Goal: Contribute content

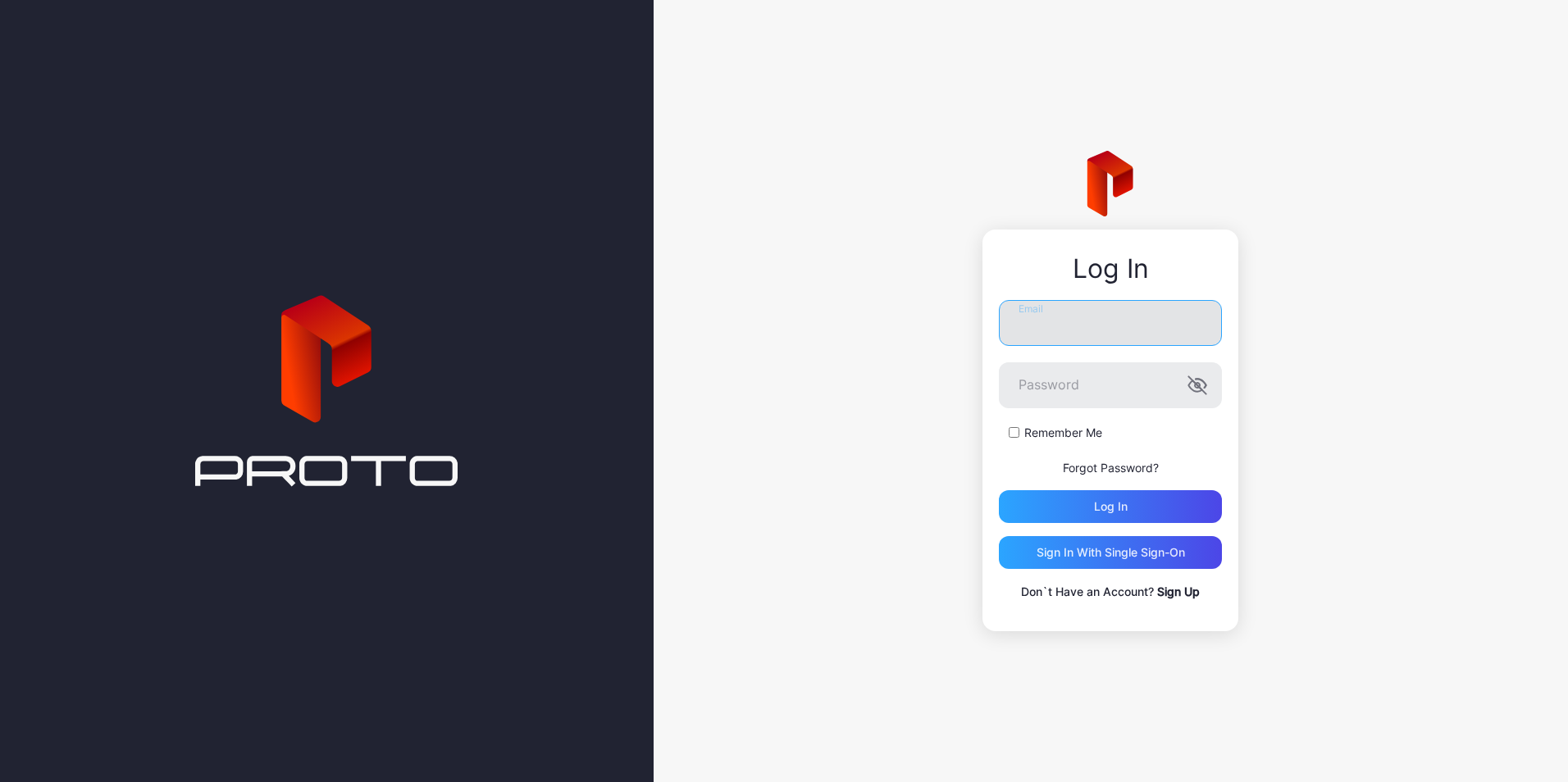
click at [1098, 311] on input "Email" at bounding box center [1110, 322] width 223 height 46
type input "**********"
click at [999, 490] on button "Log in" at bounding box center [1110, 506] width 223 height 33
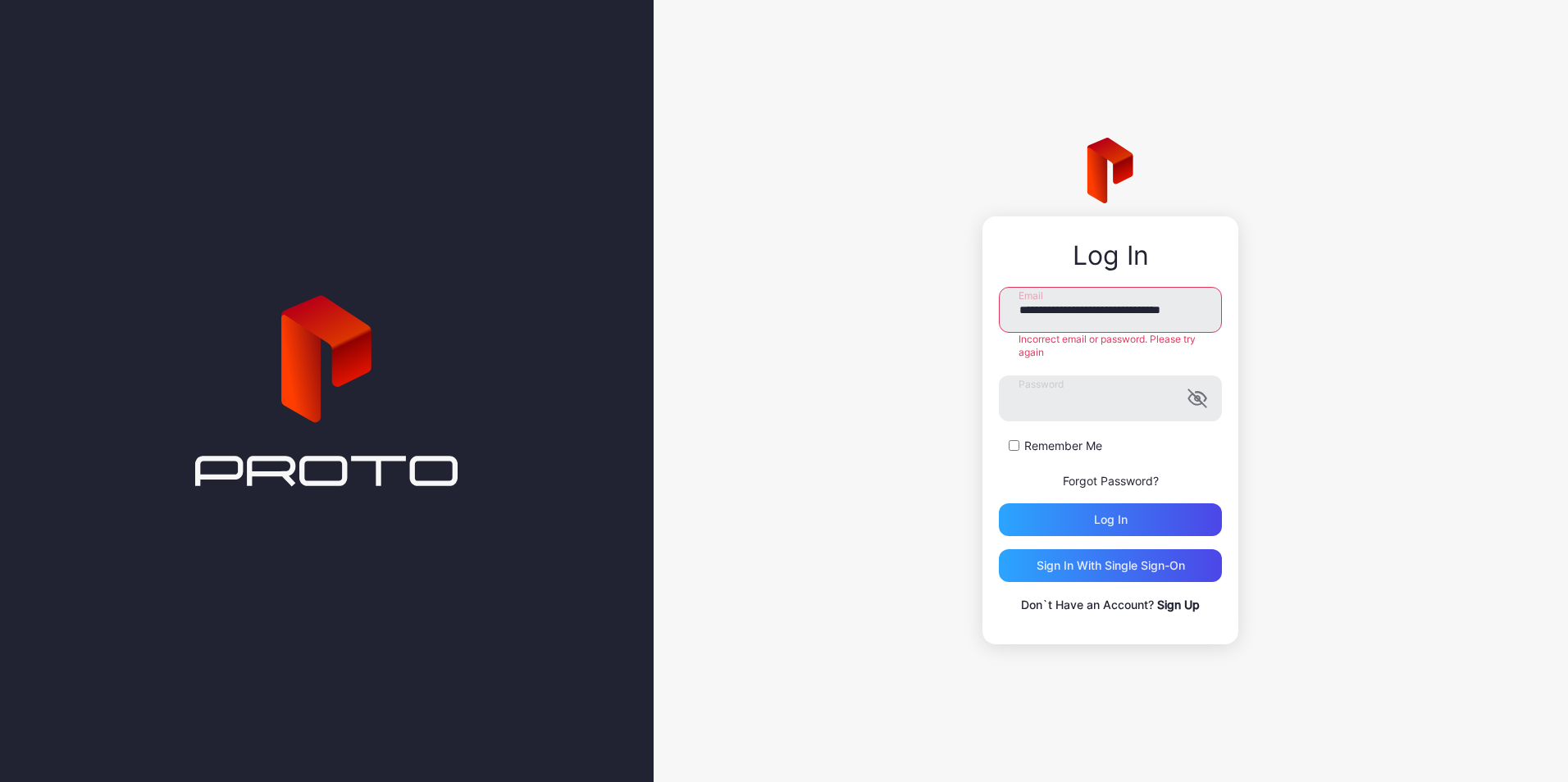
click at [1028, 438] on label "Remember Me" at bounding box center [1063, 445] width 78 height 16
click at [851, 366] on div "**********" at bounding box center [1111, 391] width 914 height 782
click at [999, 503] on button "Log in" at bounding box center [1110, 519] width 223 height 33
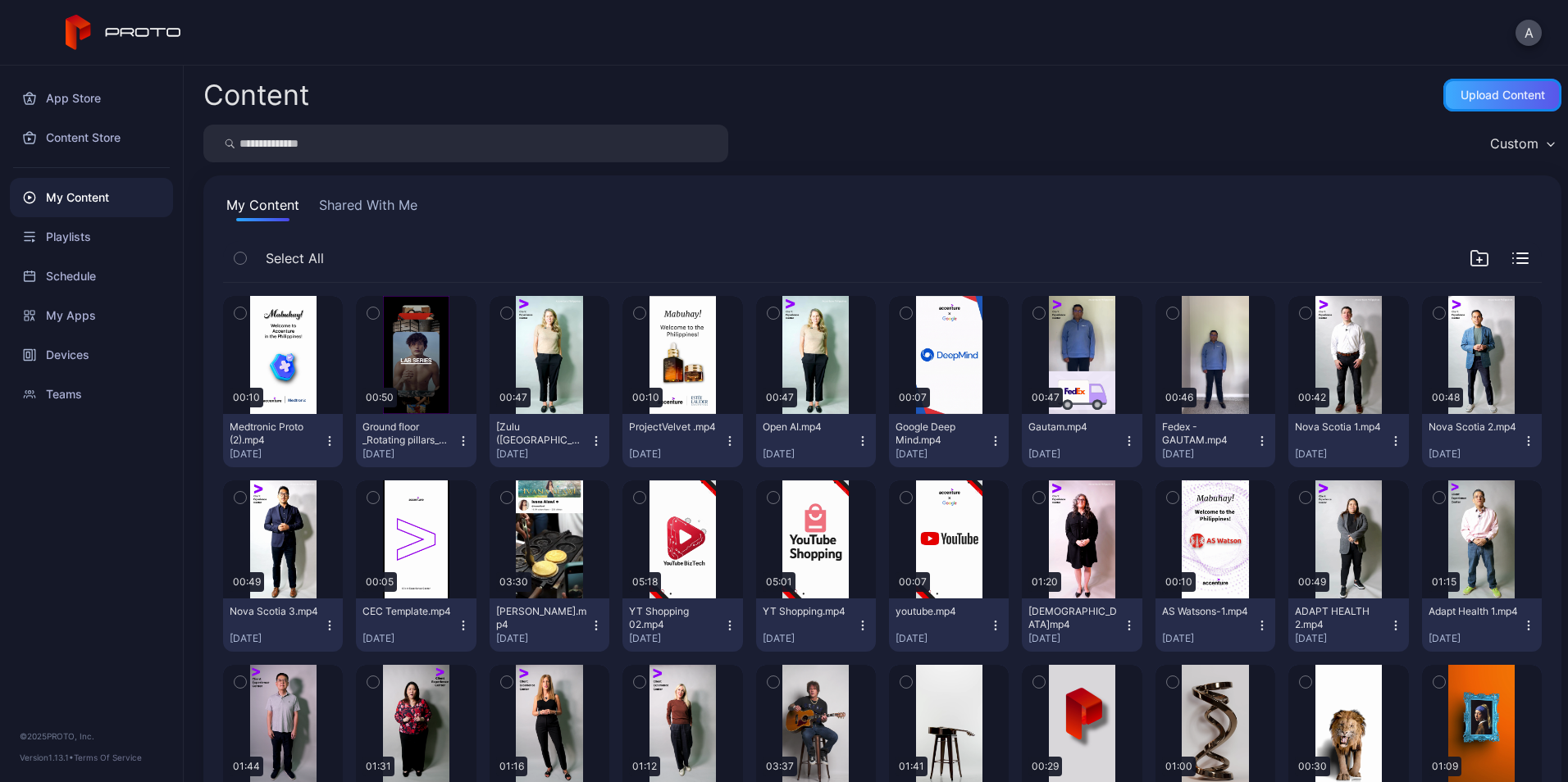
click at [1472, 97] on div "Upload Content" at bounding box center [1503, 95] width 84 height 13
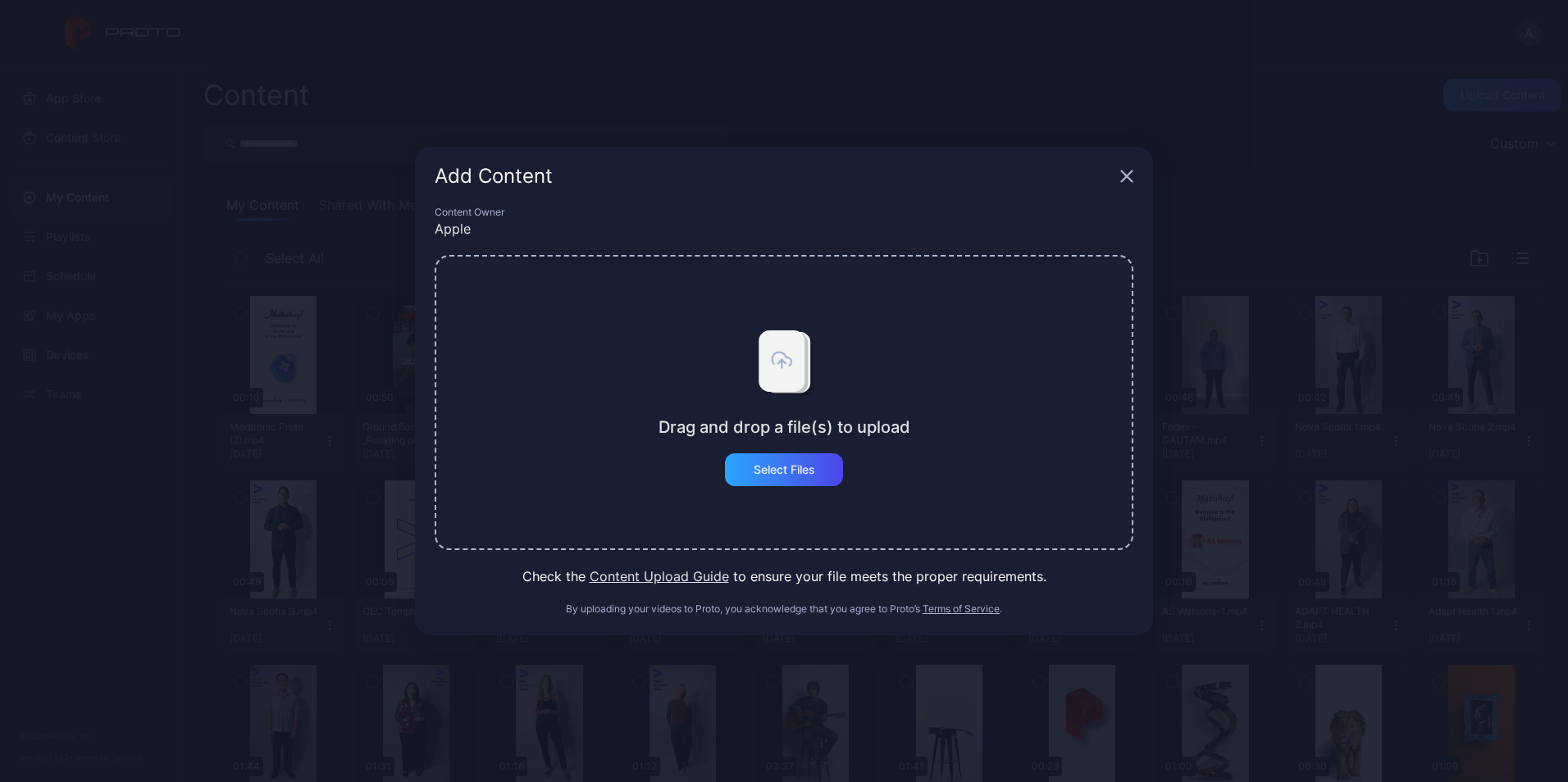
click at [1126, 179] on icon "button" at bounding box center [1126, 176] width 13 height 13
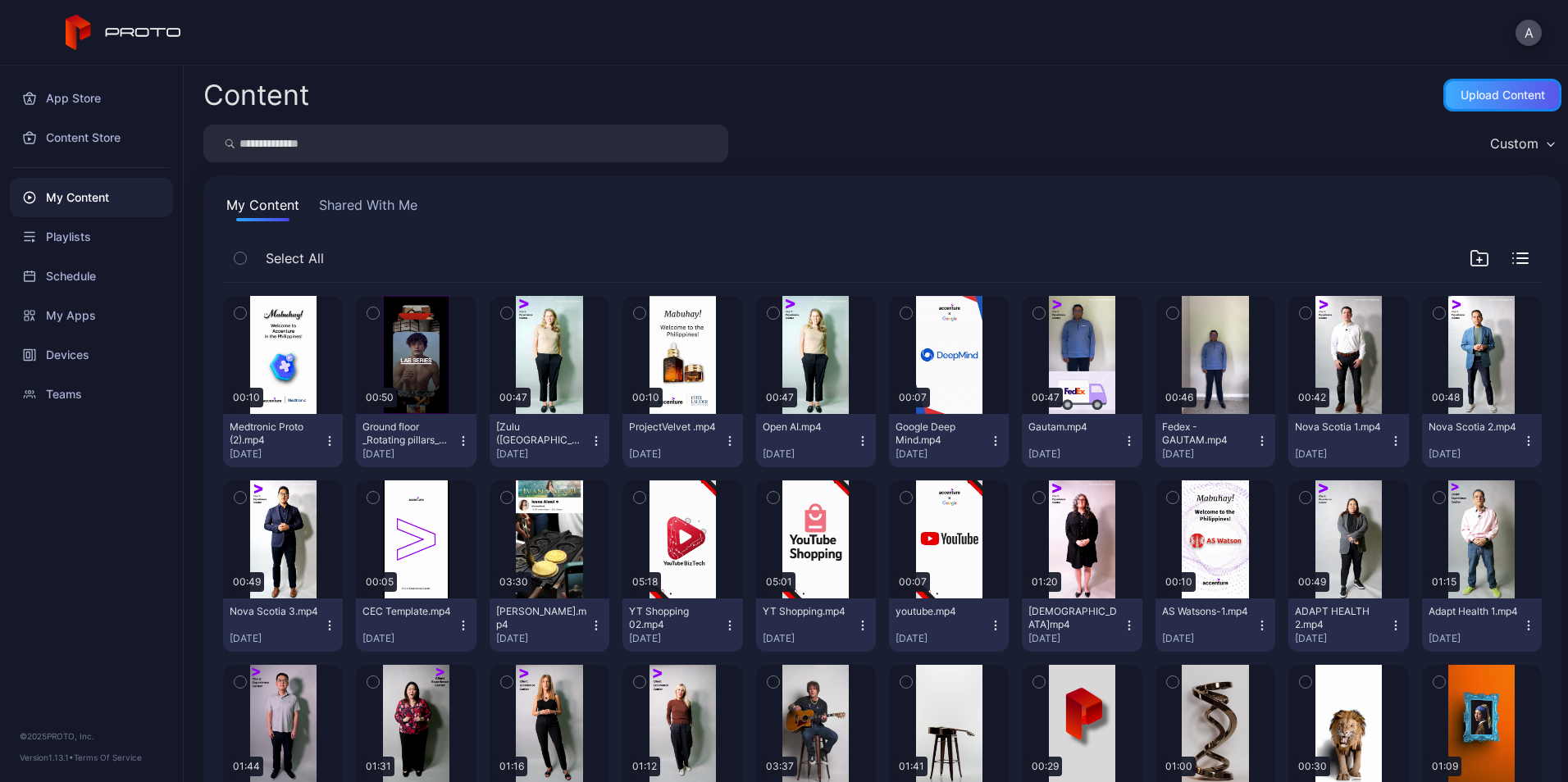
click at [1496, 102] on div "Upload Content" at bounding box center [1502, 95] width 118 height 33
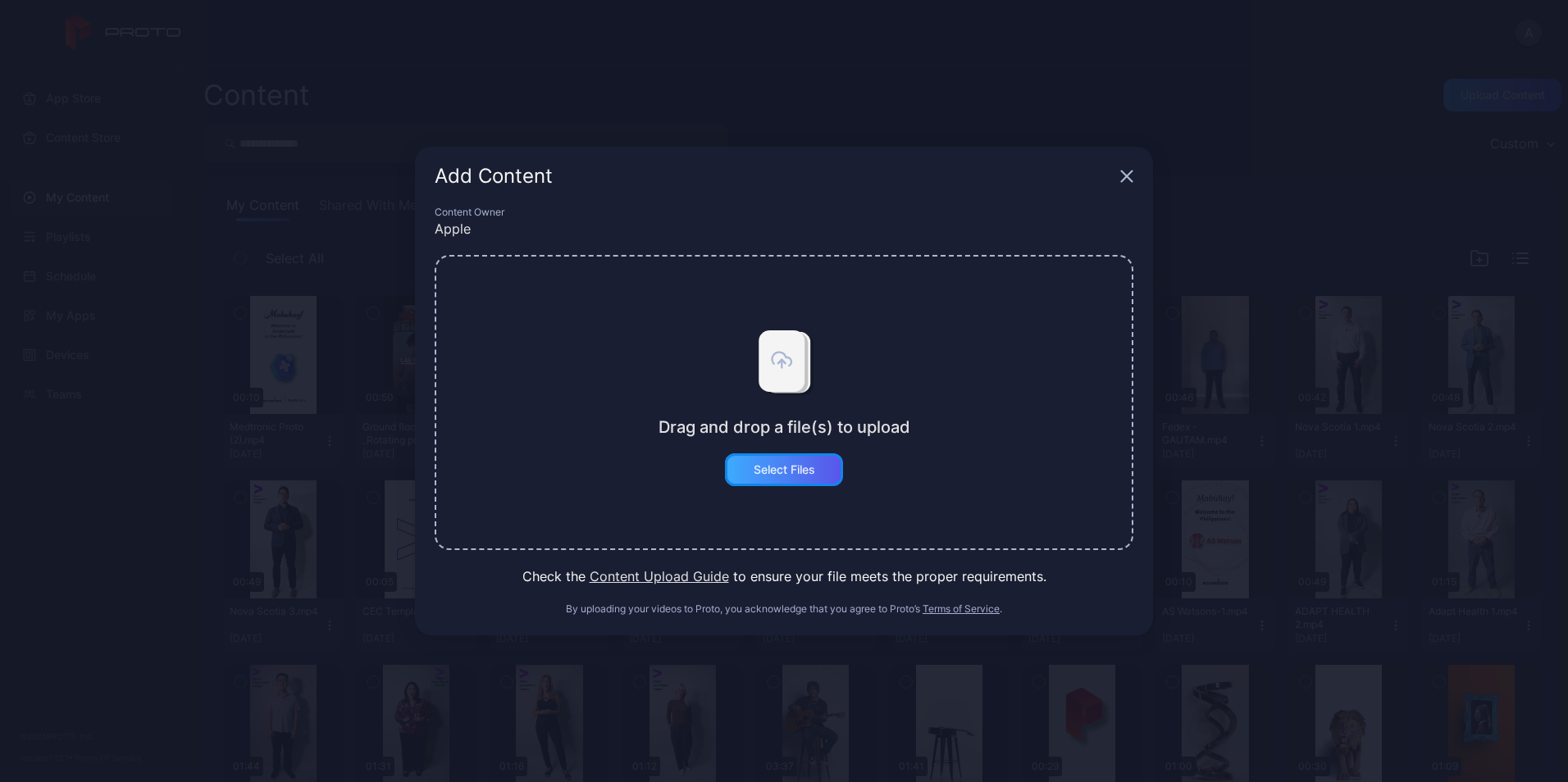
click at [817, 469] on div "Select Files" at bounding box center [783, 469] width 118 height 33
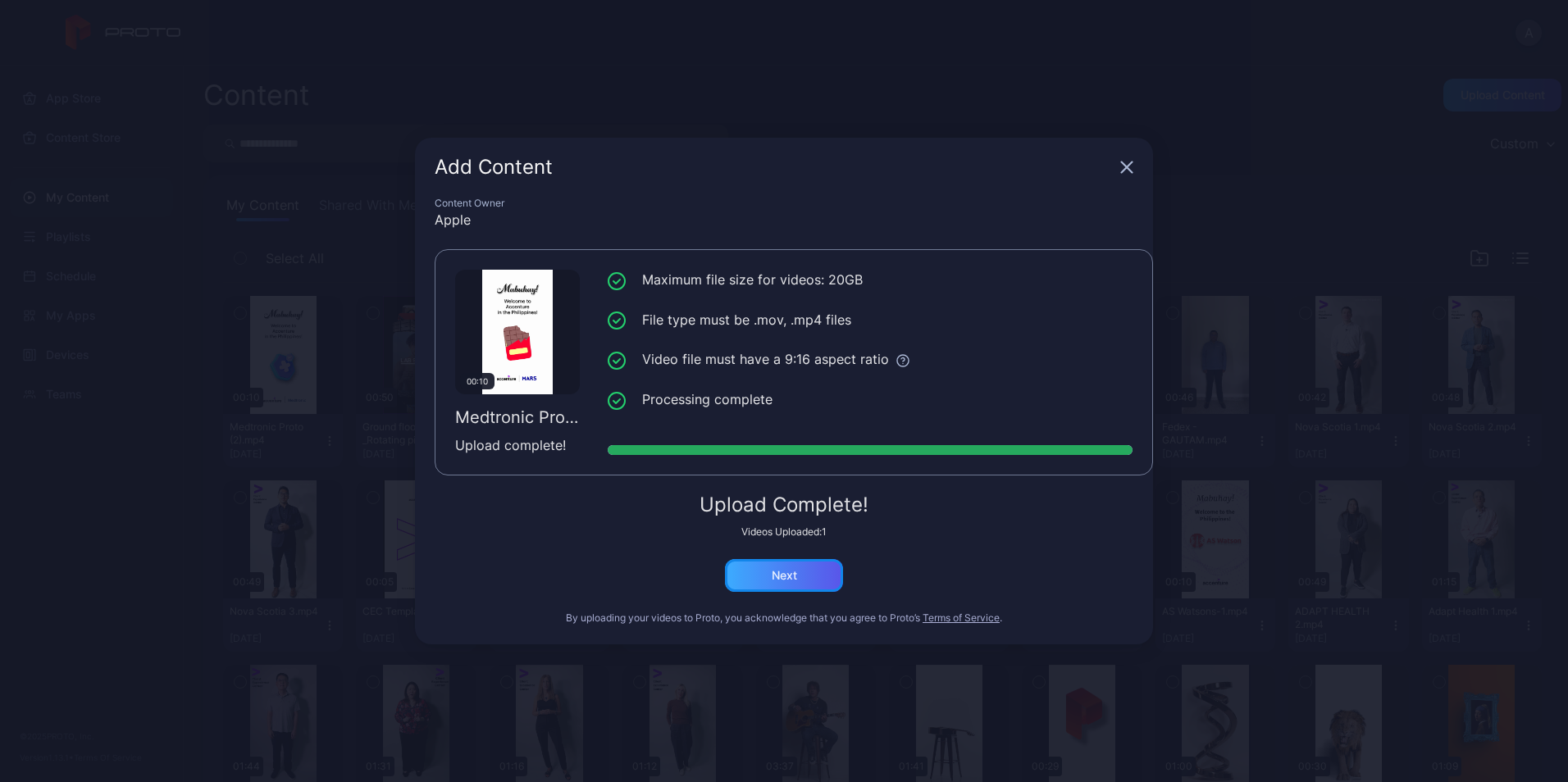
click at [816, 574] on div "Next" at bounding box center [783, 575] width 118 height 33
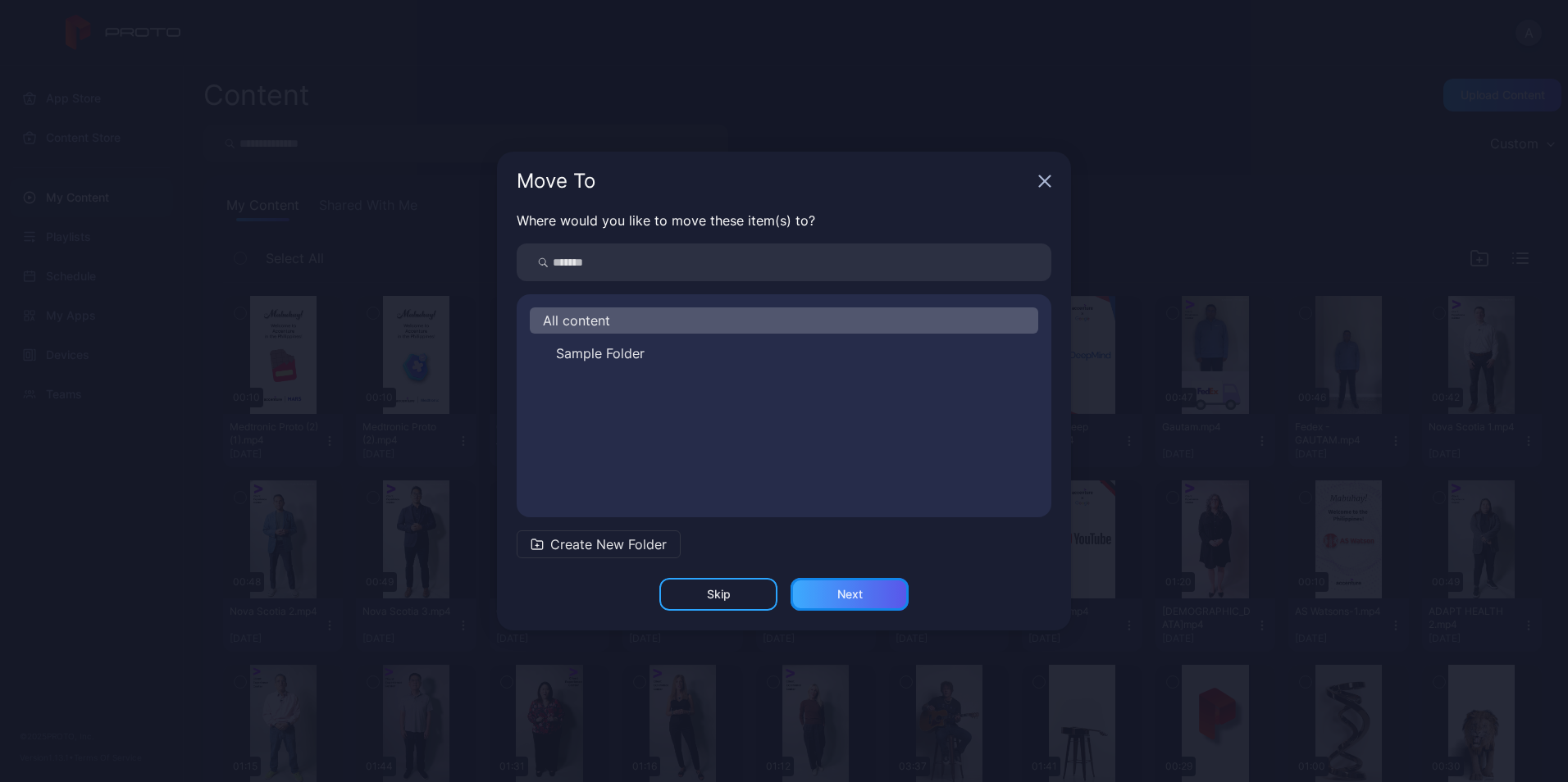
click at [838, 587] on div "Next" at bounding box center [850, 593] width 26 height 13
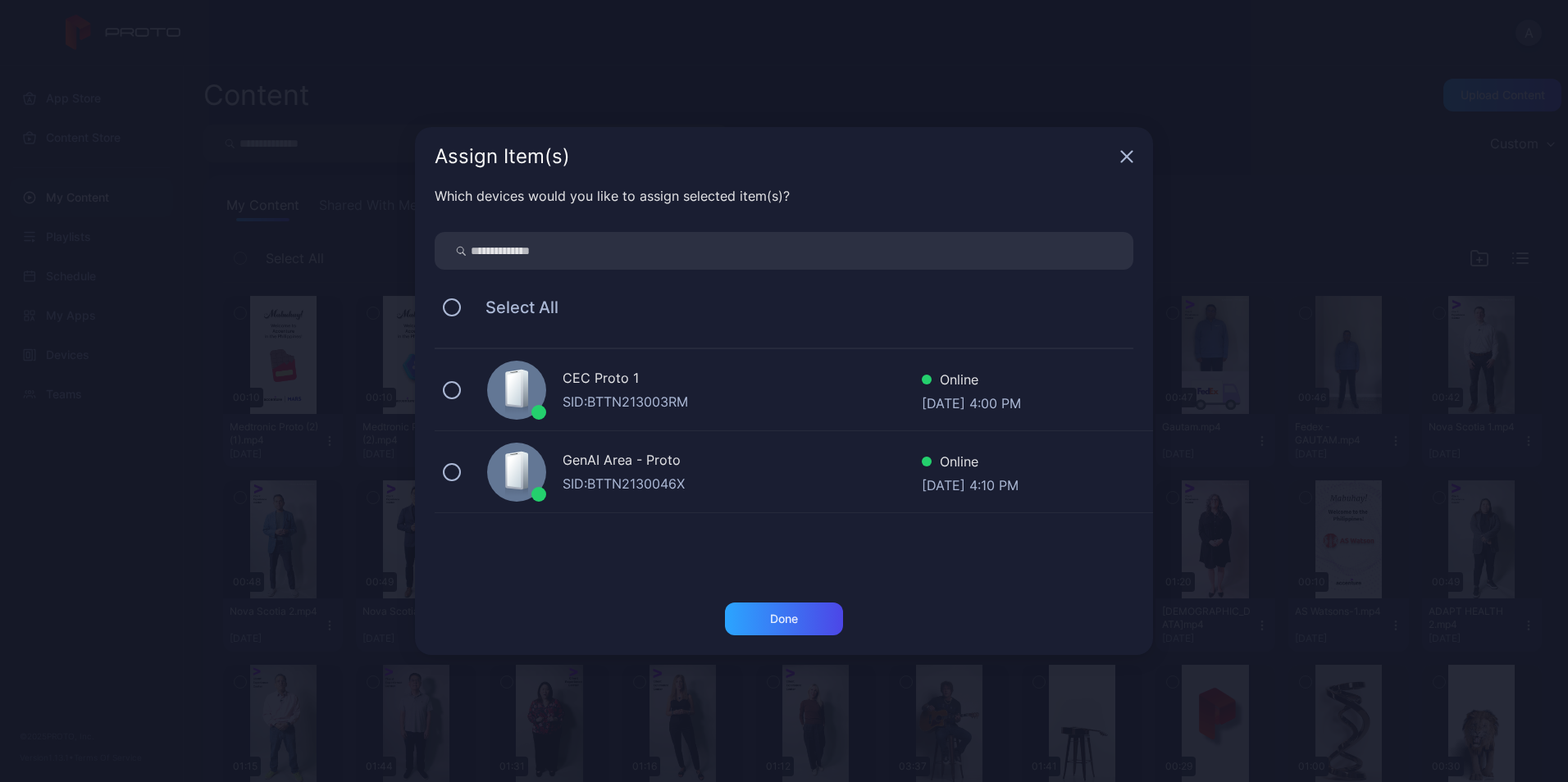
click at [528, 307] on span "Select All" at bounding box center [513, 307] width 90 height 20
click at [453, 307] on button at bounding box center [451, 307] width 18 height 18
click at [799, 618] on div "Done" at bounding box center [783, 619] width 118 height 33
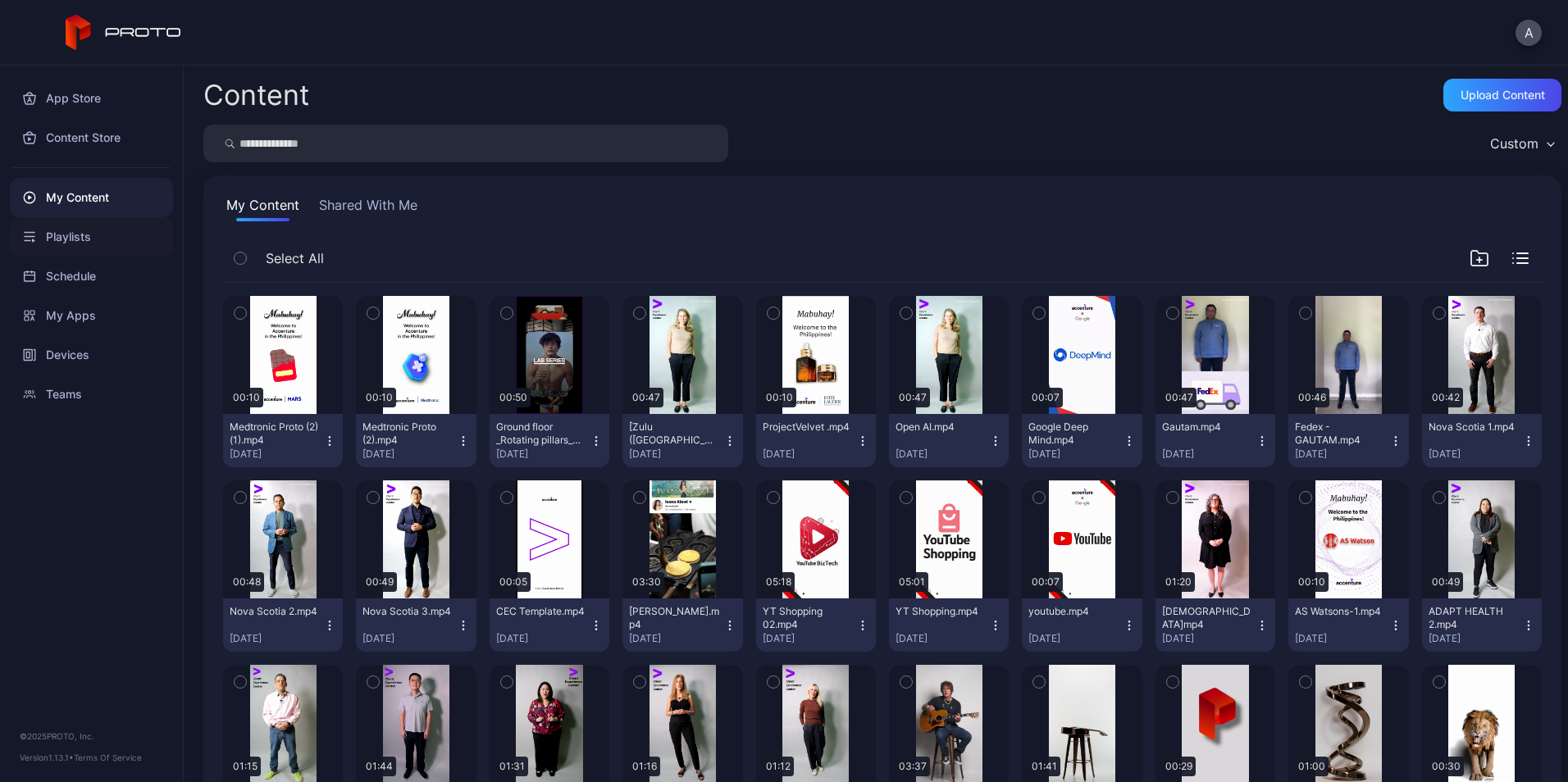
click at [69, 233] on div "Playlists" at bounding box center [90, 237] width 163 height 40
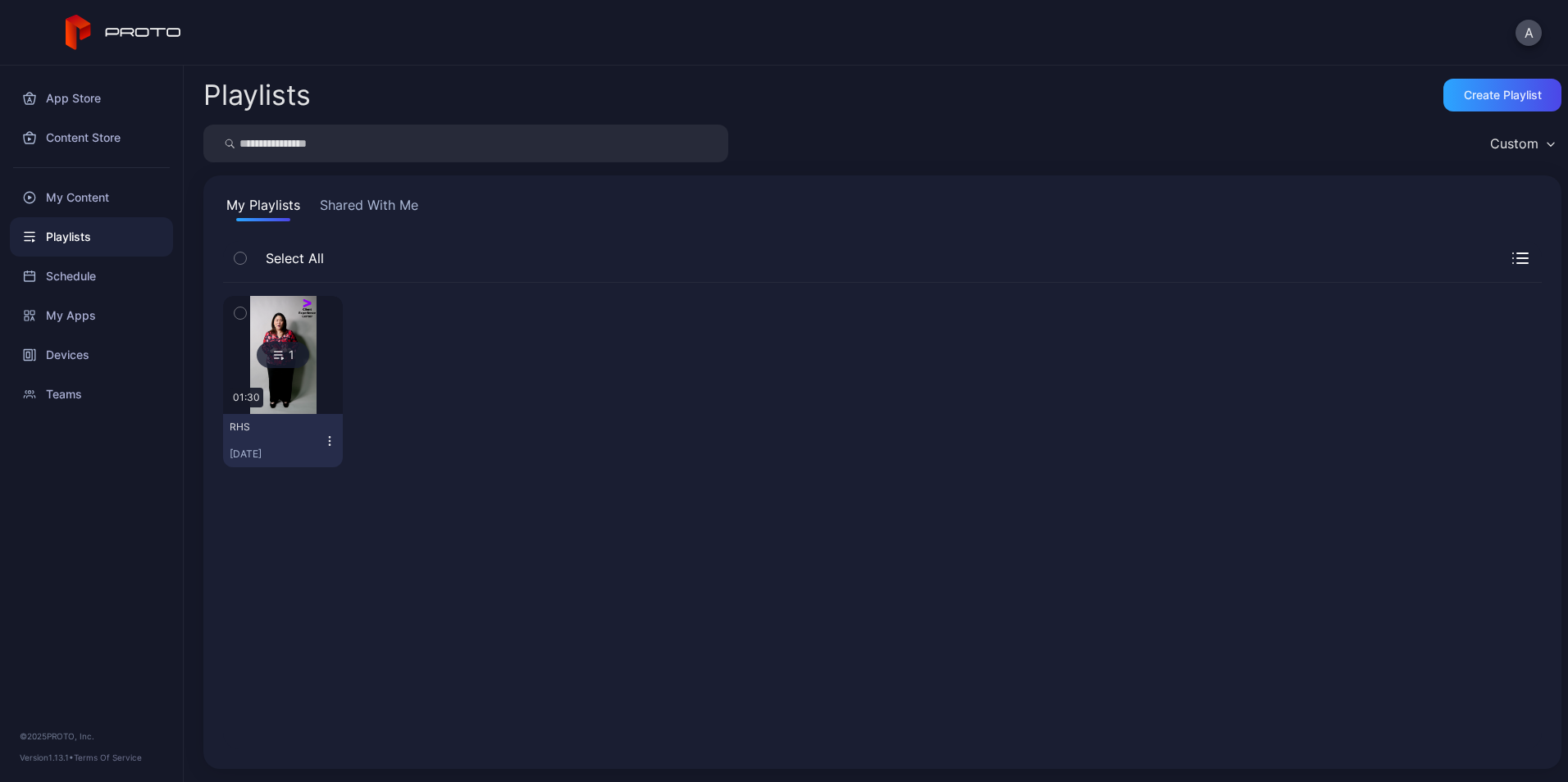
click at [329, 202] on button "Shared With Me" at bounding box center [369, 208] width 105 height 26
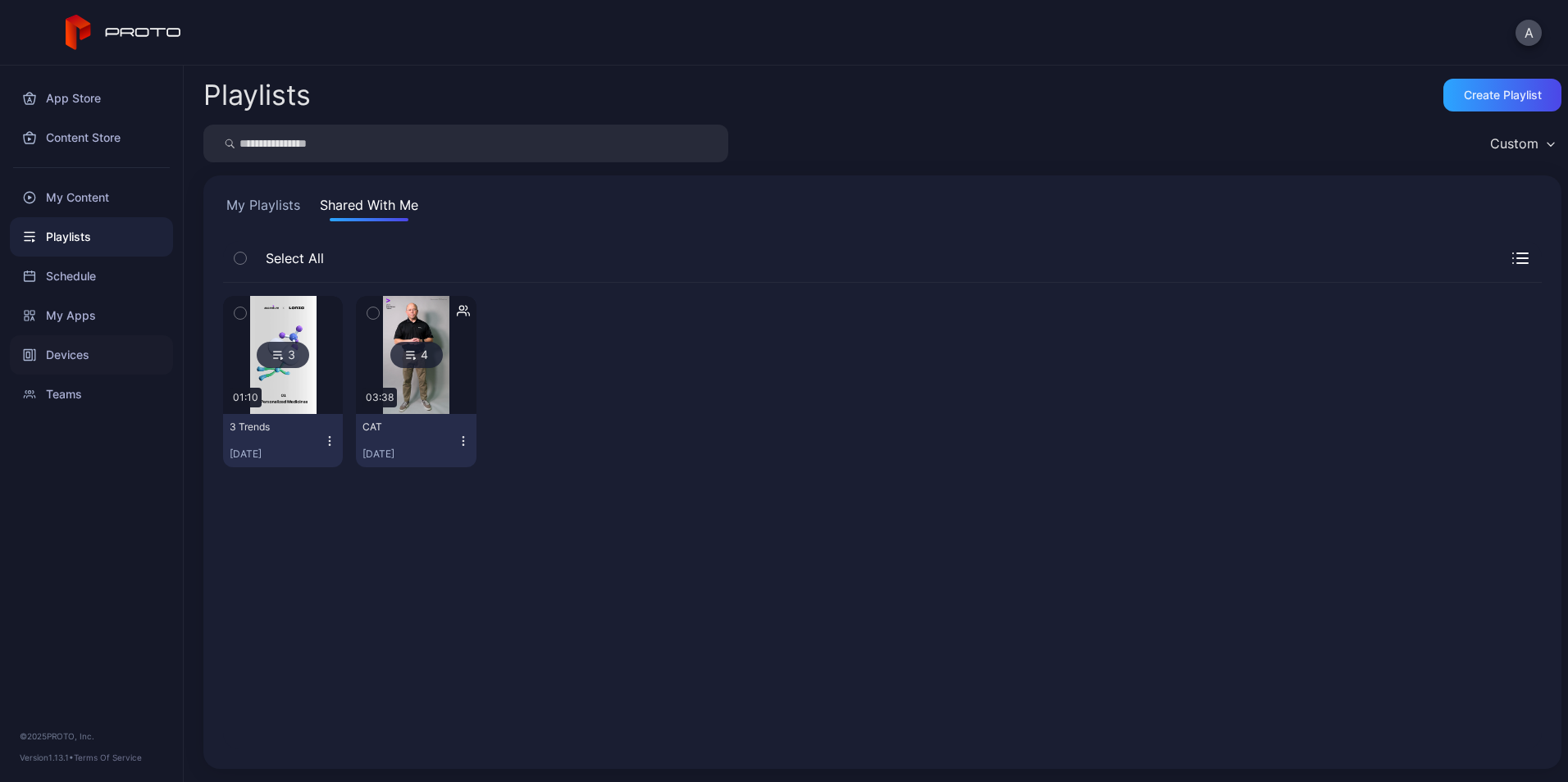
click at [123, 351] on div "Devices" at bounding box center [90, 355] width 163 height 40
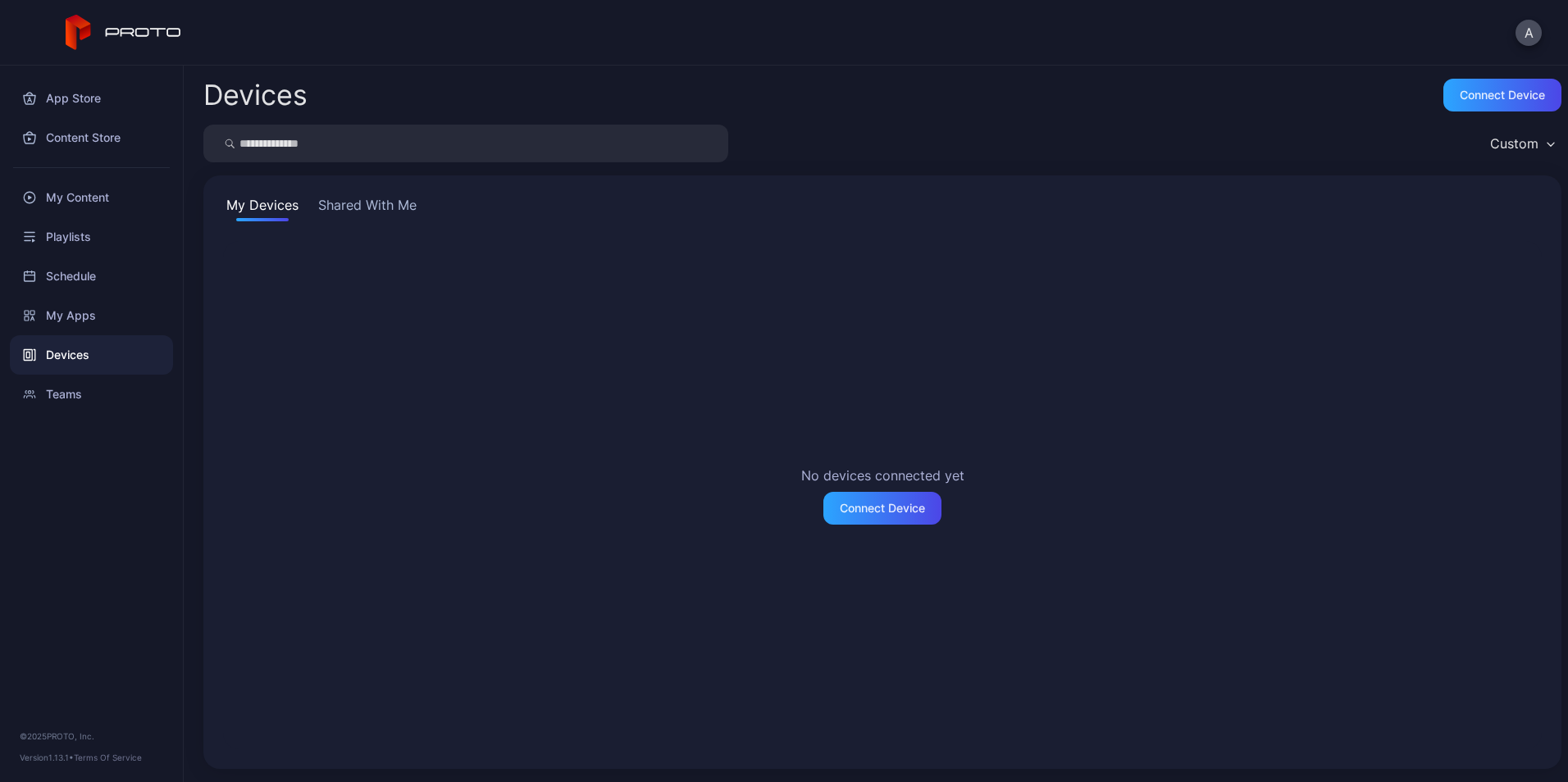
click at [365, 212] on button "Shared With Me" at bounding box center [367, 208] width 105 height 26
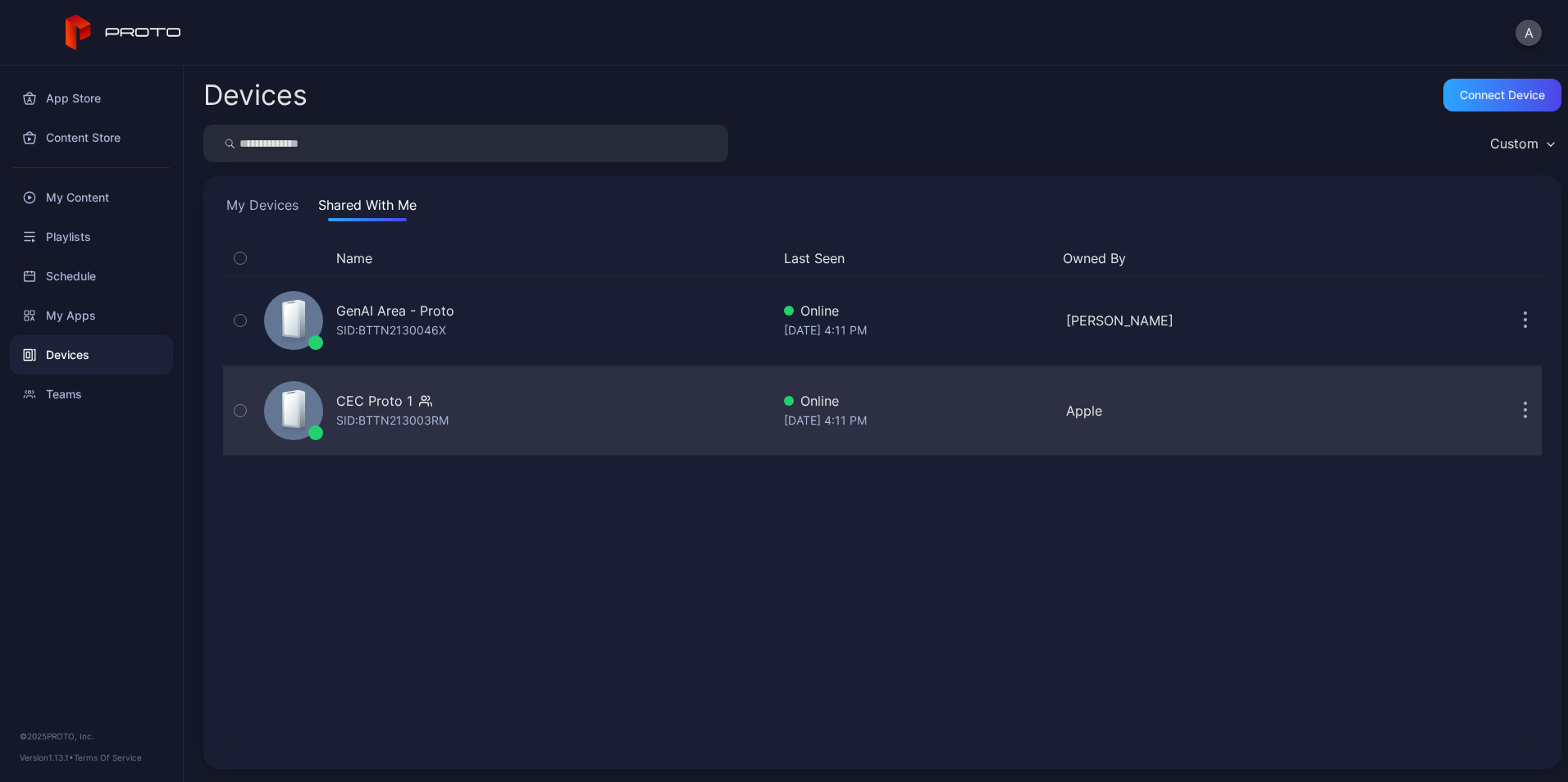
click at [443, 421] on div "SID: BTTN213003RM" at bounding box center [392, 420] width 112 height 20
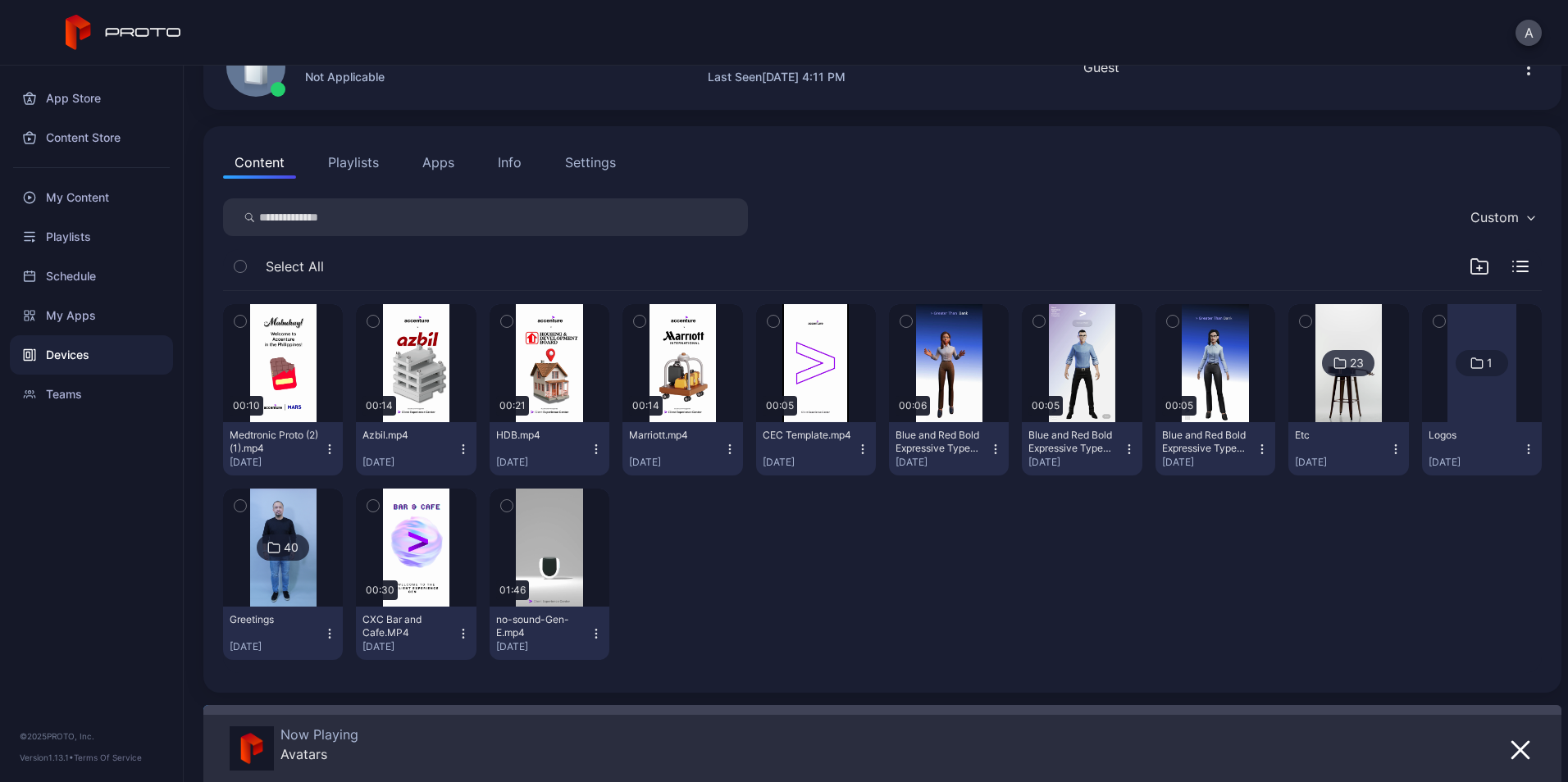
scroll to position [108, 0]
